Goal: Task Accomplishment & Management: Use online tool/utility

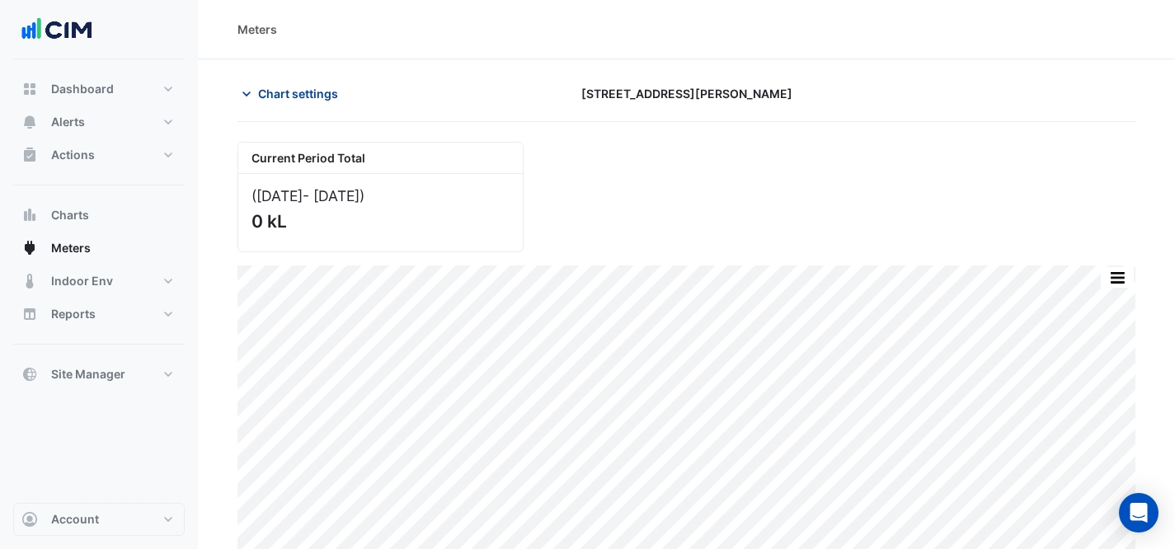
click at [304, 80] on button "Chart settings" at bounding box center [293, 93] width 111 height 29
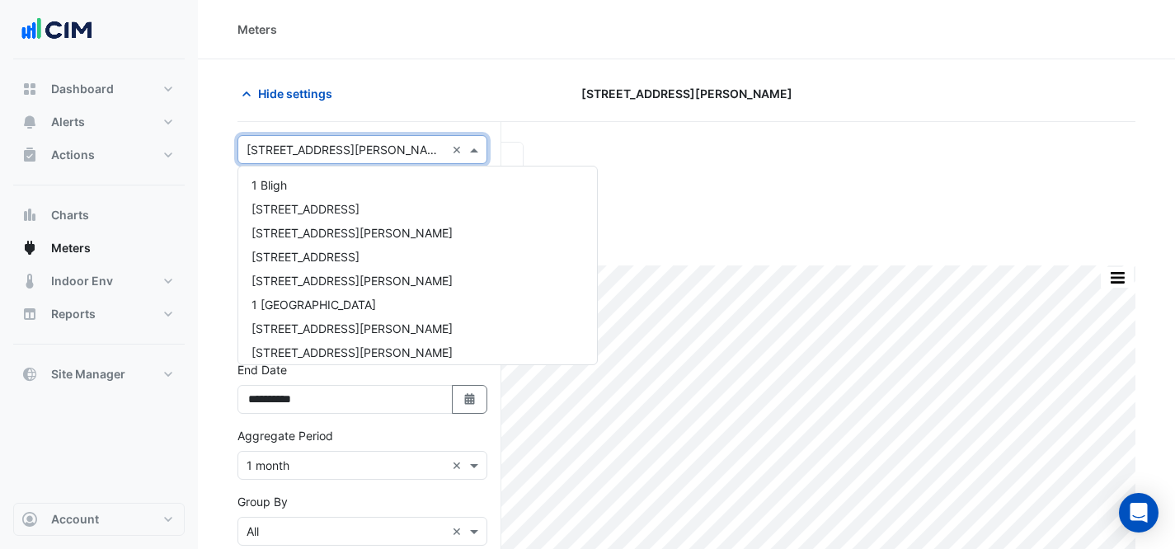
click at [335, 142] on input "text" at bounding box center [346, 150] width 199 height 17
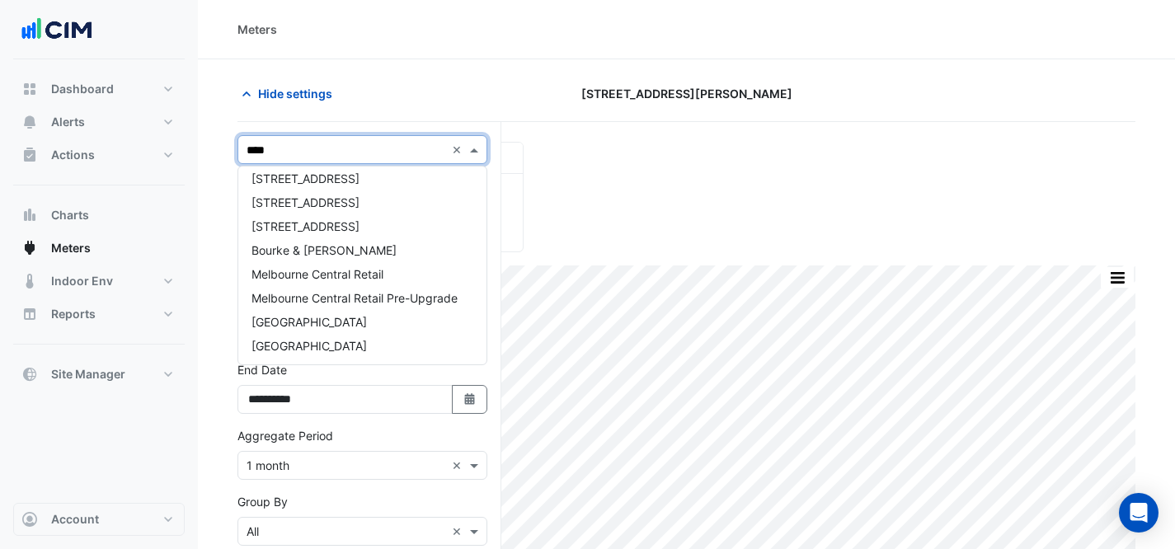
scroll to position [102, 0]
type input "*****"
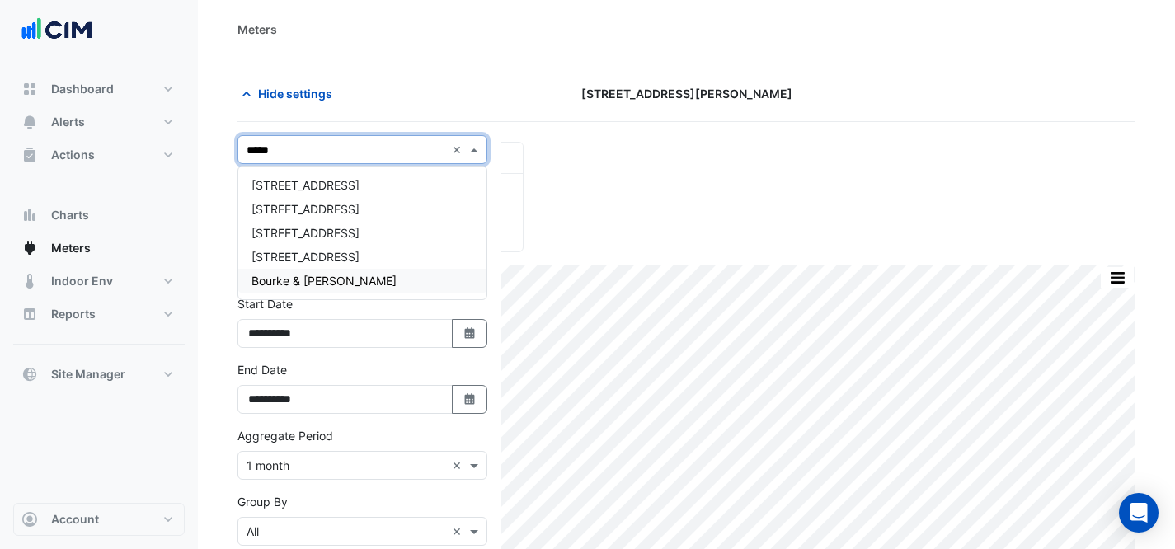
click at [355, 280] on div "Bourke & [PERSON_NAME]" at bounding box center [362, 281] width 248 height 24
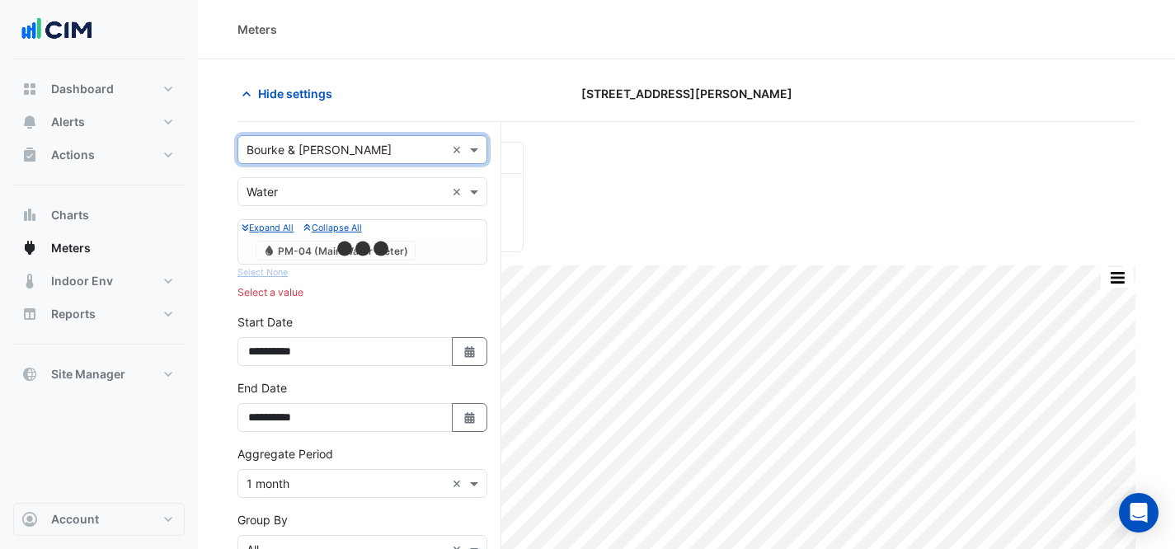
click at [333, 190] on input "text" at bounding box center [346, 192] width 199 height 17
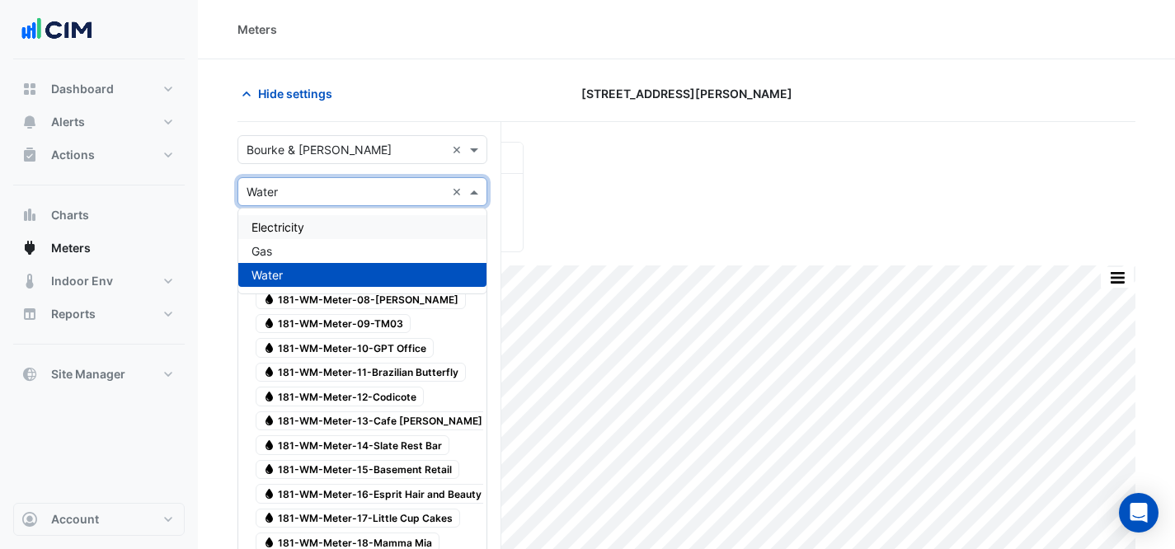
click at [325, 233] on div "Electricity" at bounding box center [362, 227] width 248 height 24
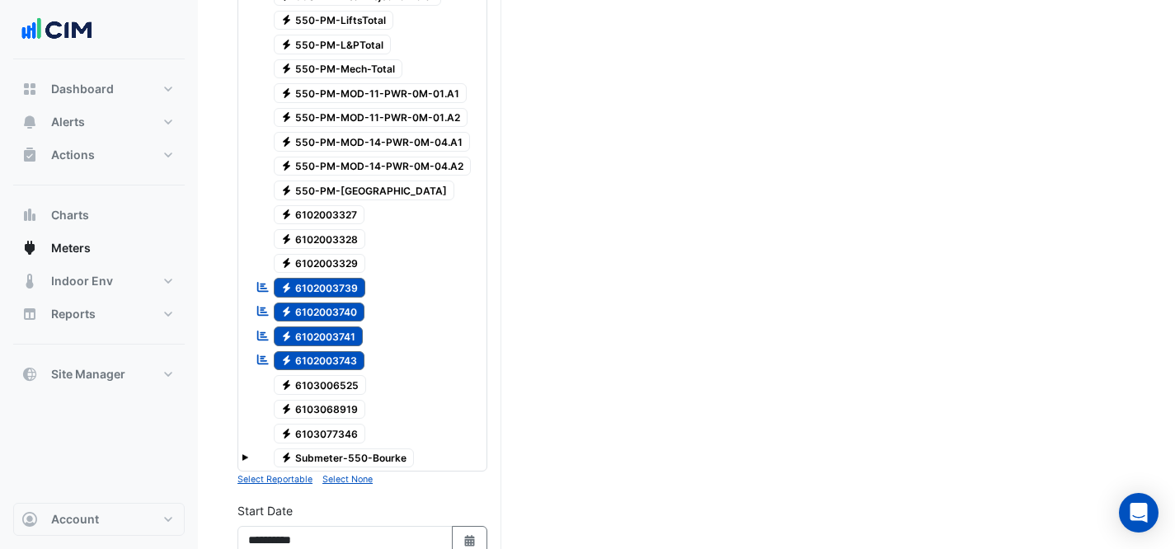
scroll to position [4831, 0]
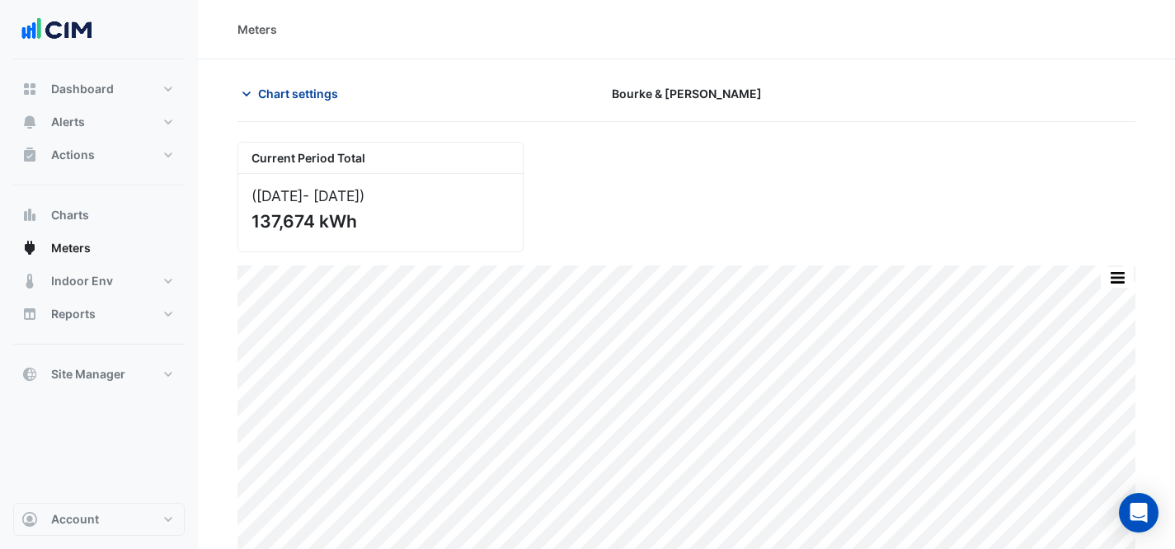
click at [284, 101] on span "Chart settings" at bounding box center [298, 93] width 80 height 17
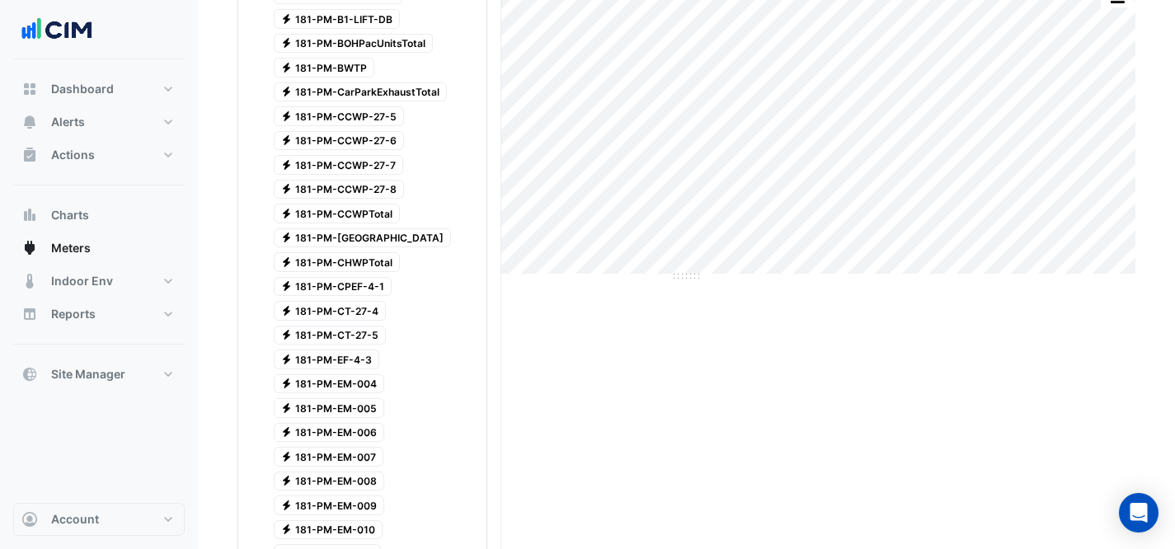
scroll to position [54, 0]
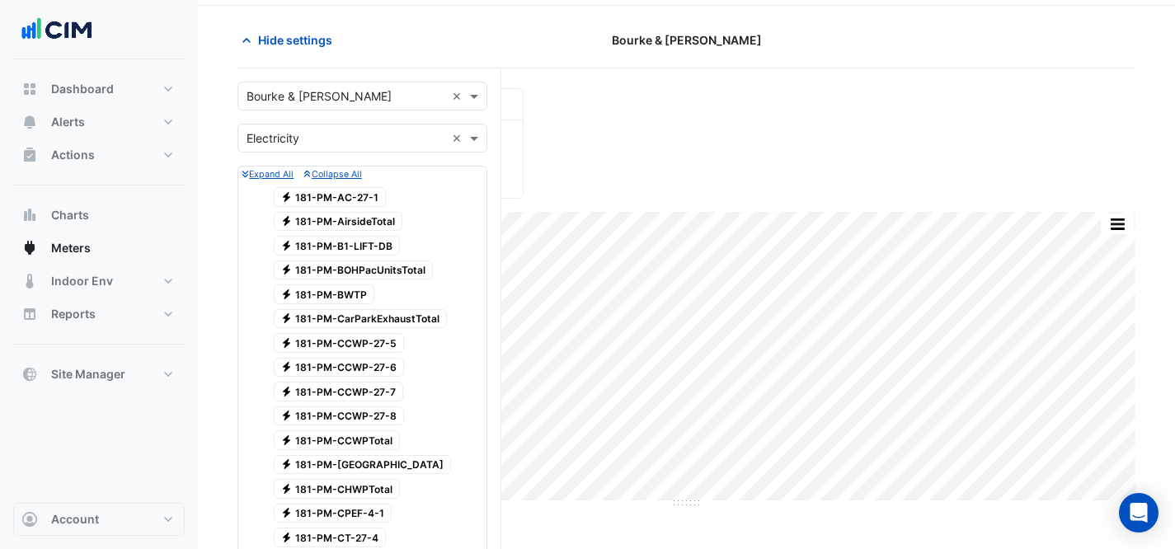
click at [369, 107] on div "Select a Site × Bourke & [PERSON_NAME] ×" at bounding box center [363, 96] width 250 height 29
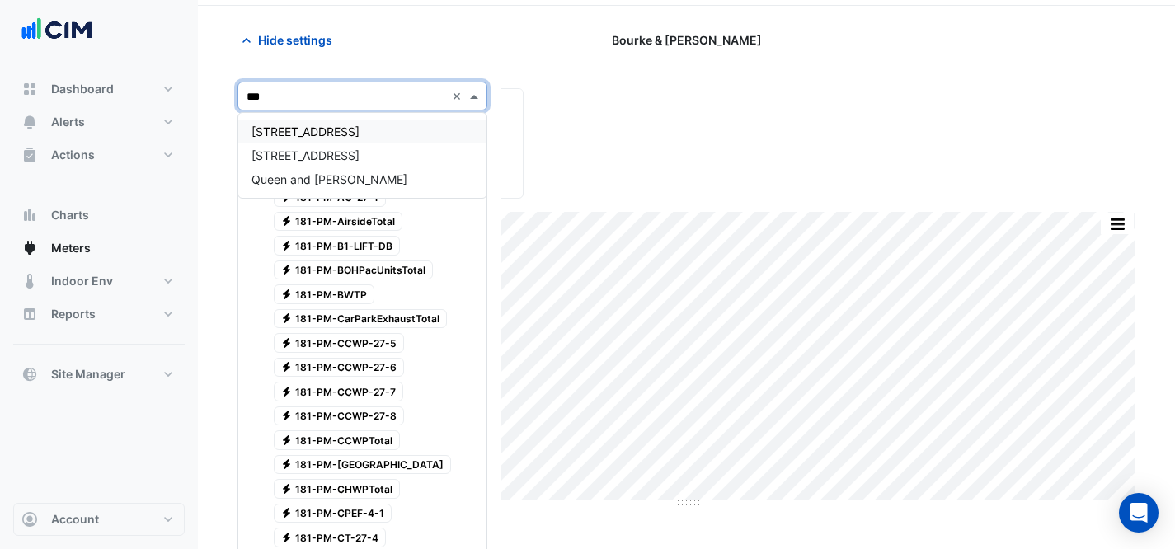
scroll to position [0, 0]
type input "*****"
click at [315, 191] on div "Queen and [PERSON_NAME]" at bounding box center [362, 179] width 248 height 24
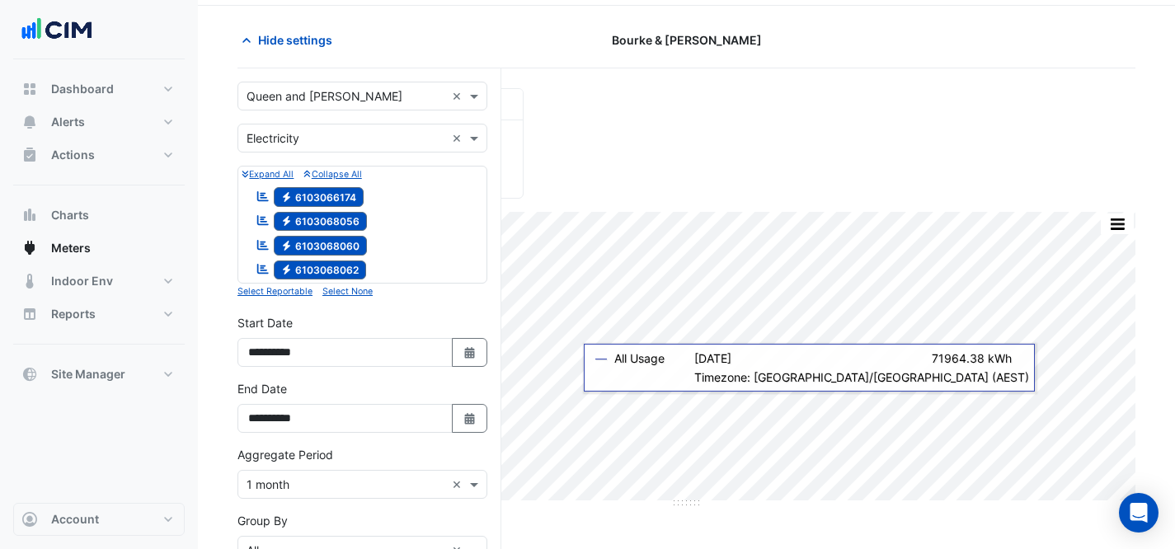
drag, startPoint x: 357, startPoint y: 196, endPoint x: 291, endPoint y: 192, distance: 66.1
click at [291, 192] on span "Electricity 6103066174" at bounding box center [319, 197] width 91 height 20
click at [289, 195] on icon at bounding box center [286, 196] width 7 height 10
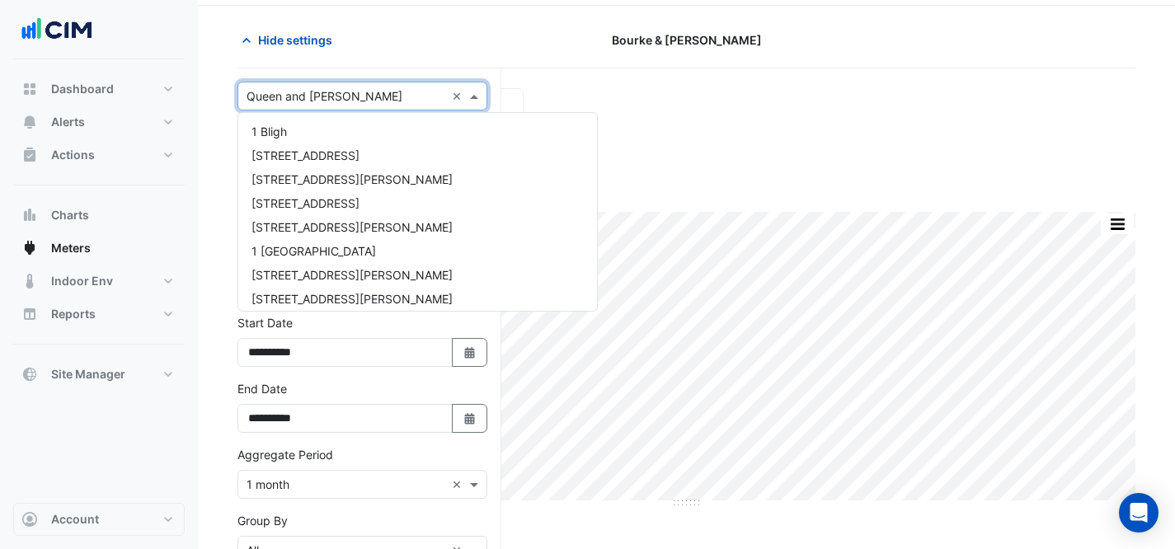
click at [365, 91] on input "text" at bounding box center [346, 96] width 199 height 17
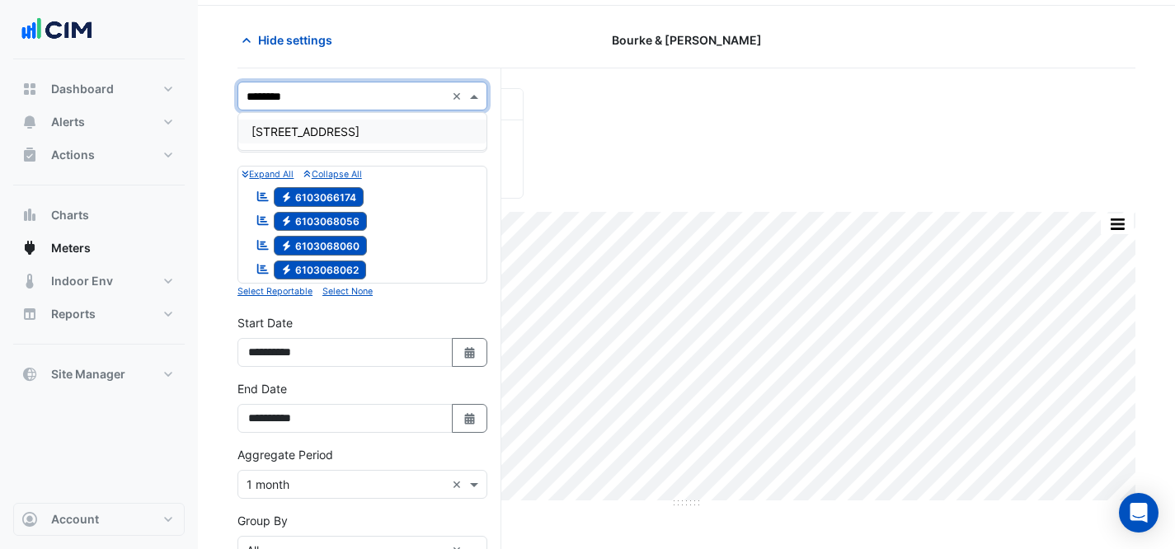
type input "*********"
click at [403, 139] on div "[STREET_ADDRESS]" at bounding box center [362, 132] width 248 height 24
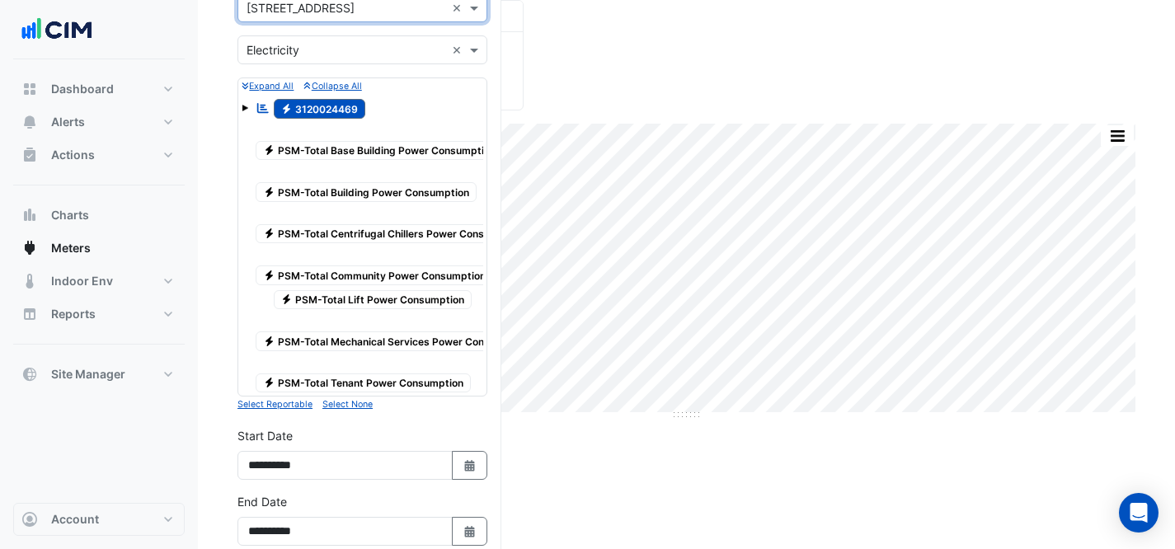
scroll to position [8, 0]
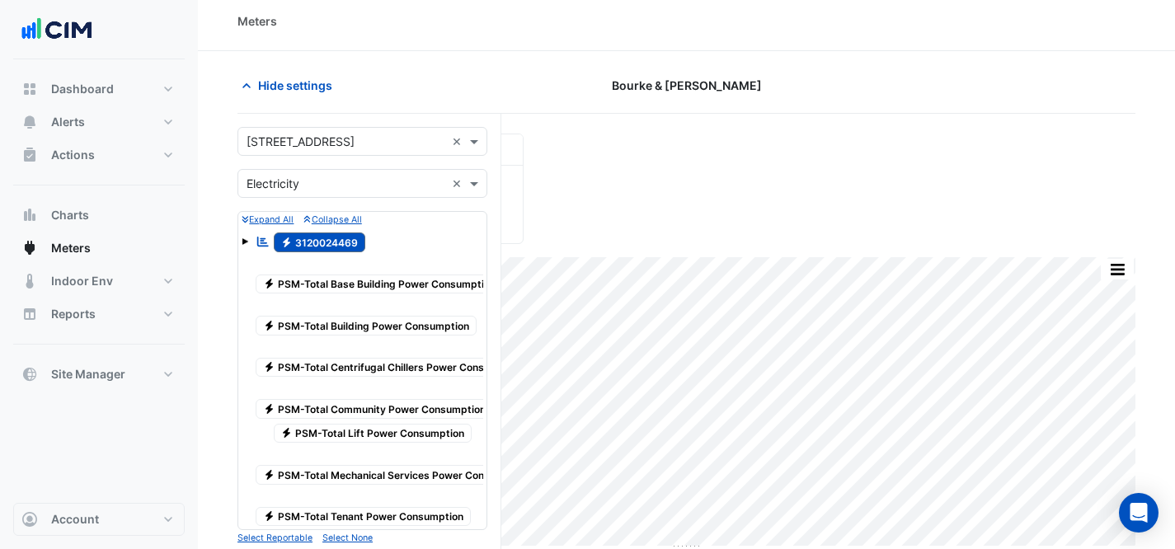
click at [242, 242] on span at bounding box center [245, 241] width 7 height 7
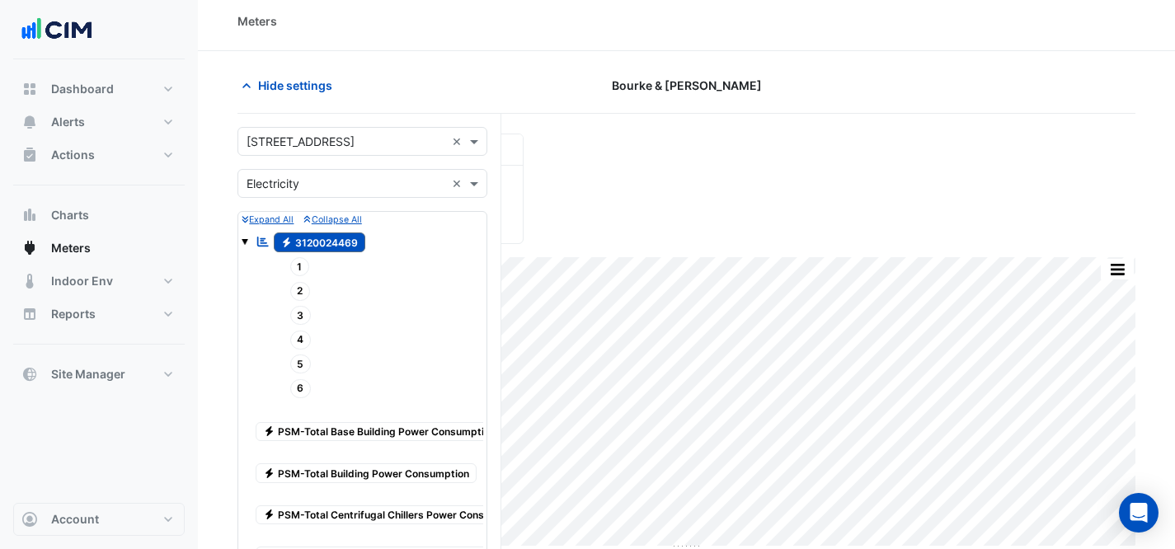
click at [364, 135] on input "text" at bounding box center [346, 142] width 199 height 17
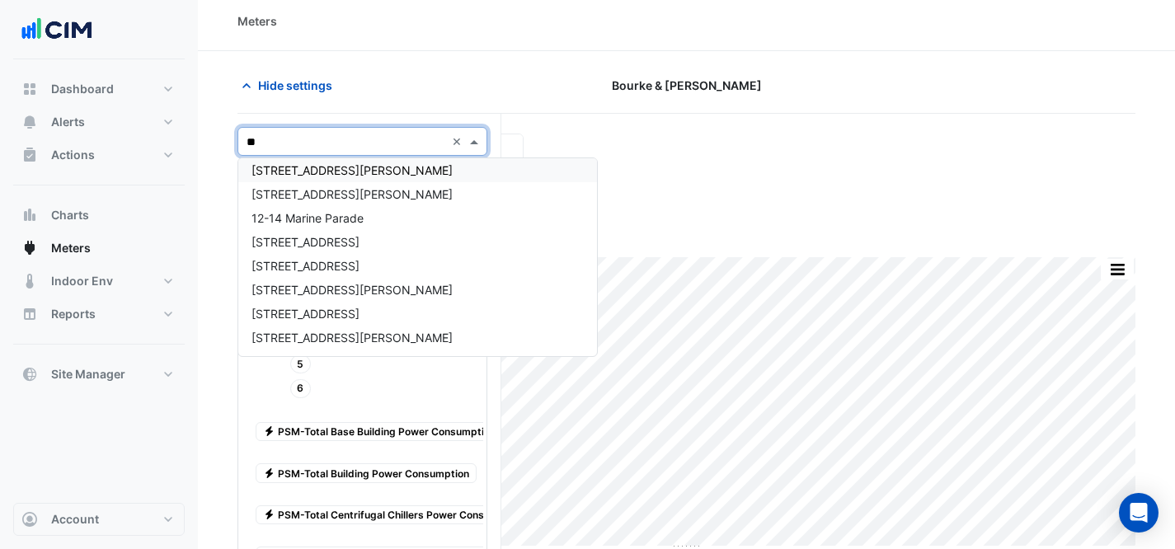
scroll to position [0, 0]
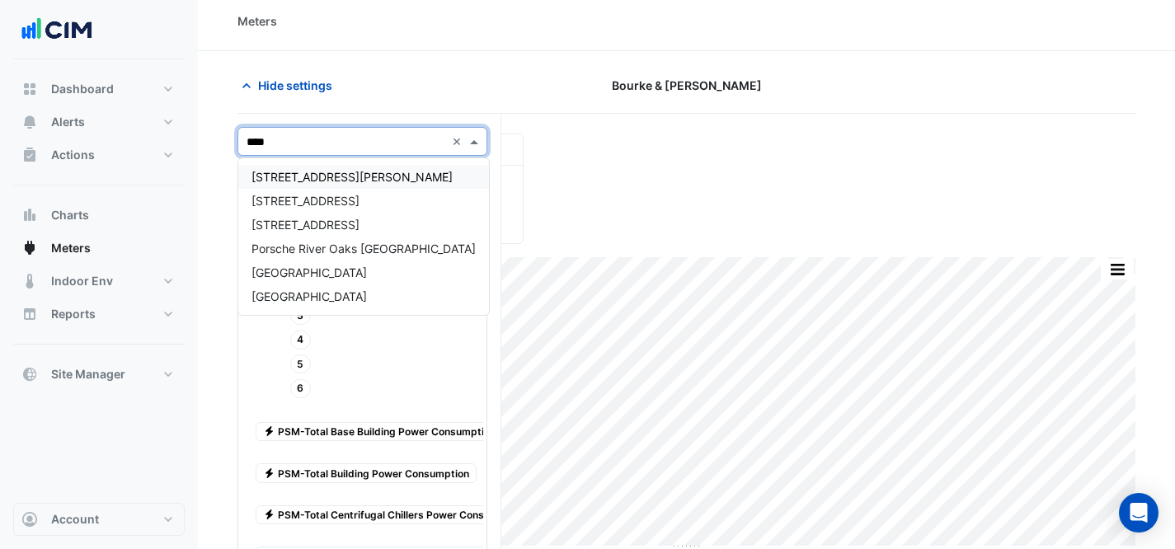
type input "*****"
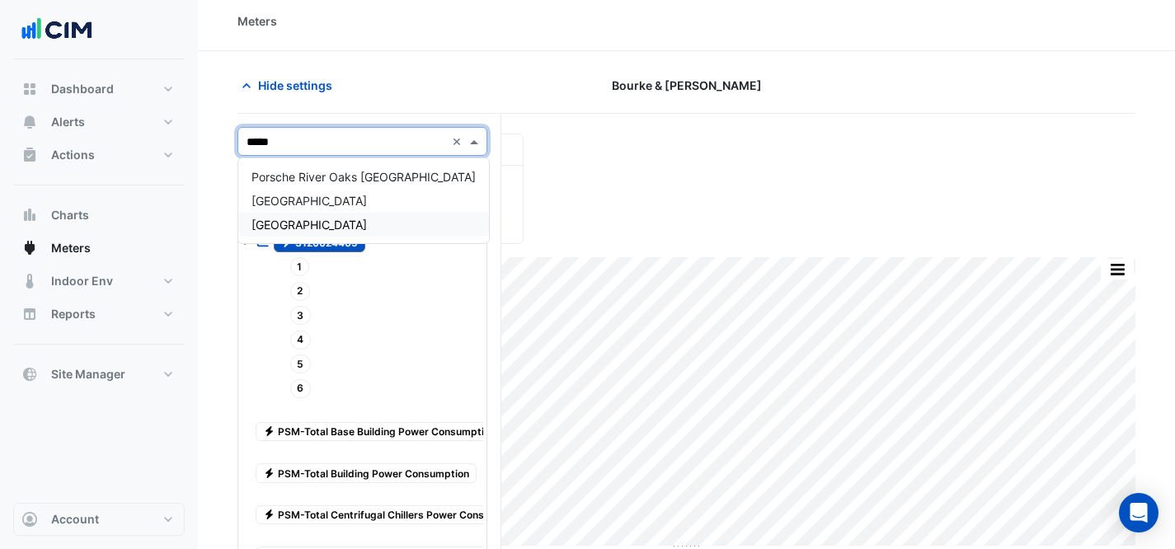
click at [363, 225] on div "[GEOGRAPHIC_DATA]" at bounding box center [363, 225] width 251 height 24
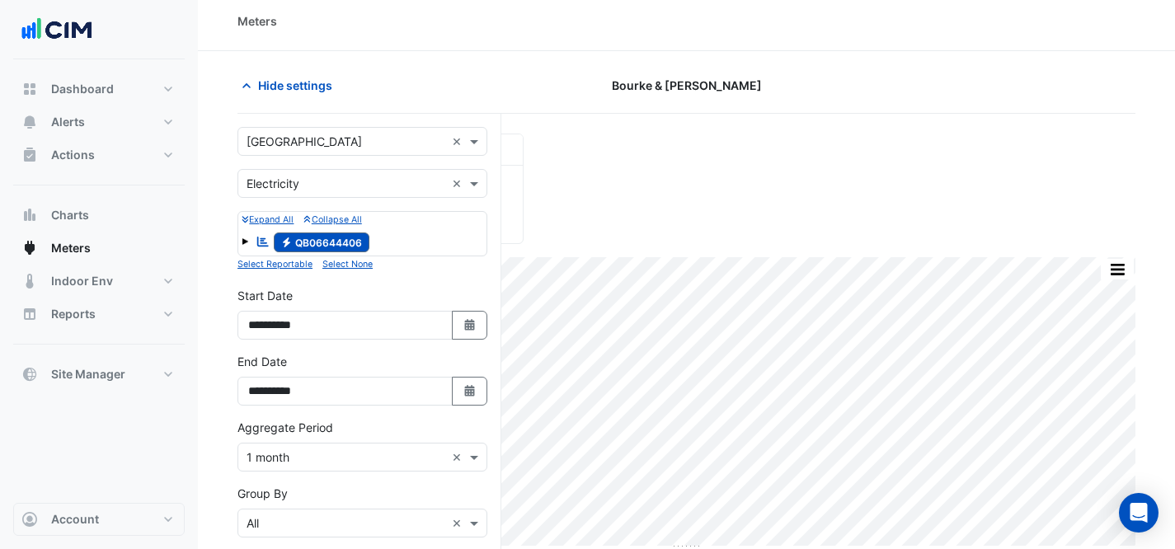
click at [252, 244] on div "Reportable Electricity QB06644406" at bounding box center [313, 242] width 122 height 23
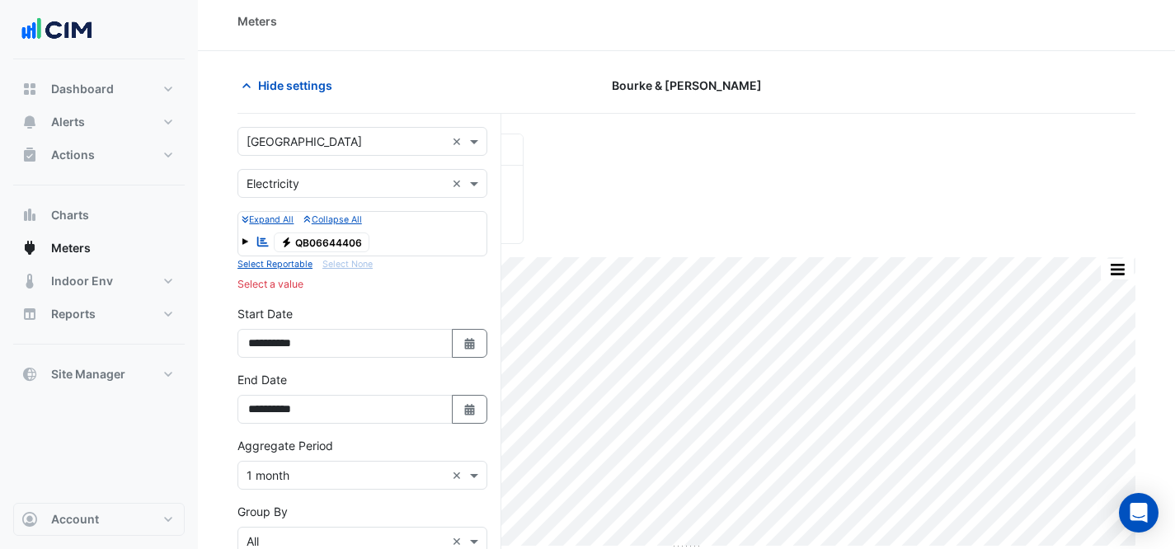
click at [296, 238] on span "Electricity QB06644406" at bounding box center [322, 243] width 96 height 20
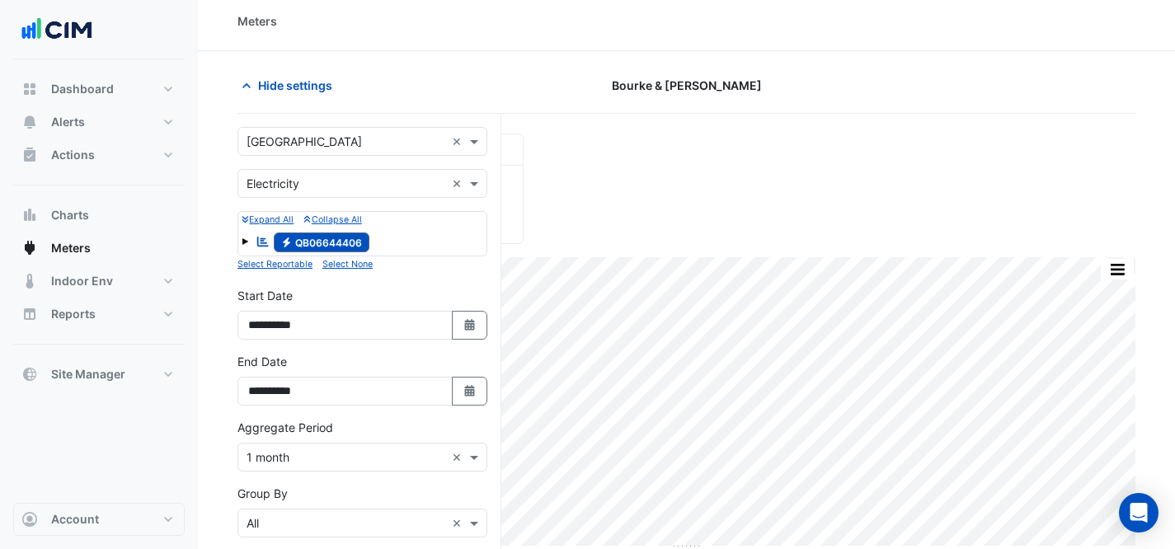
click at [261, 242] on icon at bounding box center [263, 242] width 12 height 10
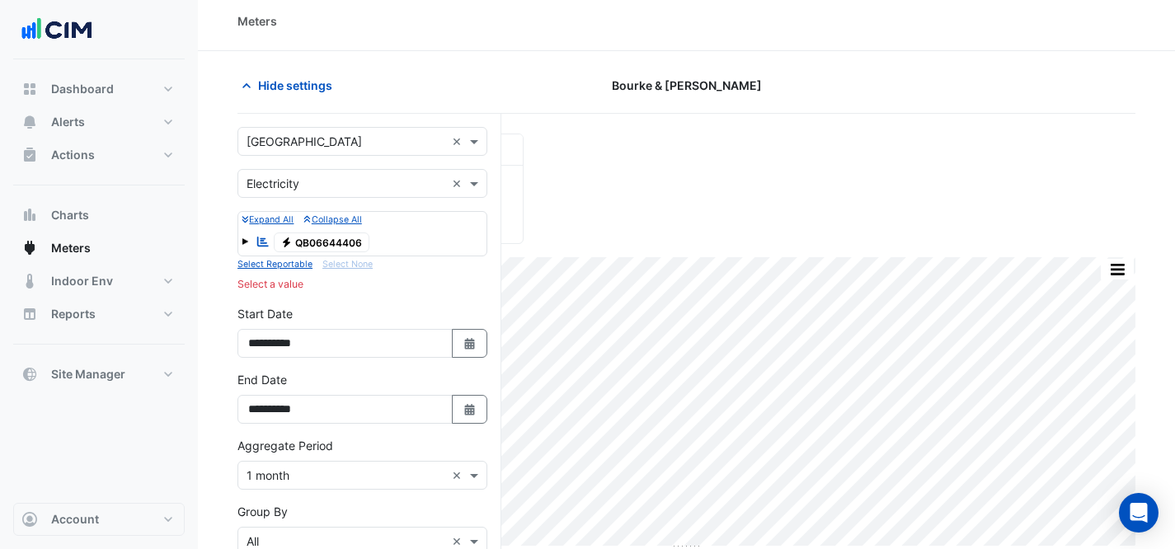
click at [300, 242] on span "Electricity QB06644406" at bounding box center [322, 243] width 96 height 20
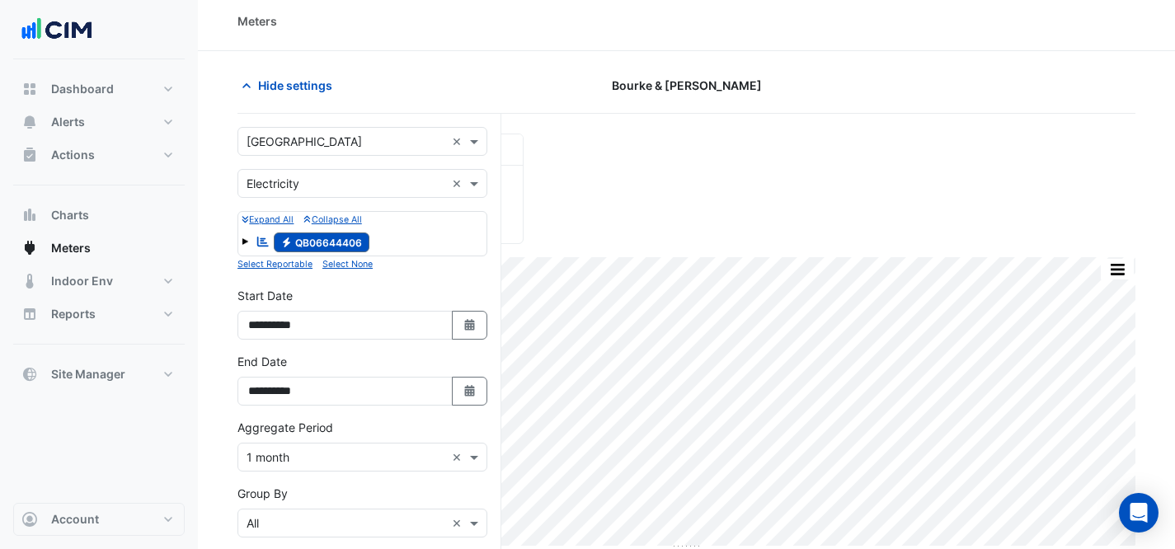
click at [247, 239] on span at bounding box center [245, 241] width 7 height 7
